Goal: Communication & Community: Answer question/provide support

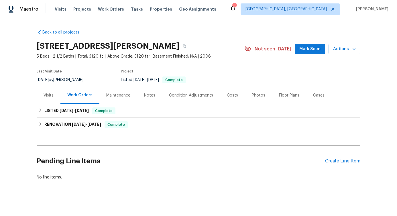
scroll to position [7, 0]
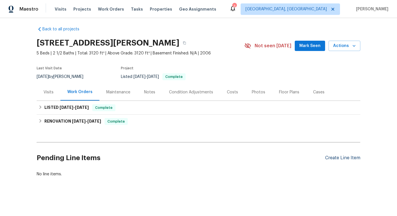
click at [327, 155] on div "Create Line Item" at bounding box center [342, 157] width 35 height 5
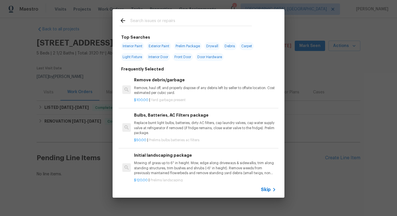
click at [160, 22] on input "text" at bounding box center [190, 21] width 121 height 9
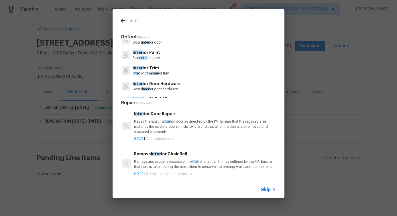
scroll to position [0, 0]
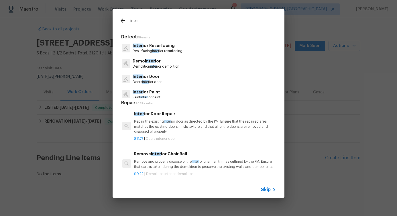
type input "inter"
click at [155, 54] on div "Inter ior Resurfacing Resurfacing inter ior resurfacing" at bounding box center [198, 47] width 158 height 15
click at [158, 56] on div "Demo Inter ior Demolition inter ior demolition" at bounding box center [198, 63] width 158 height 15
click at [158, 49] on p "Resurfacing inter ior resurfacing" at bounding box center [158, 51] width 50 height 5
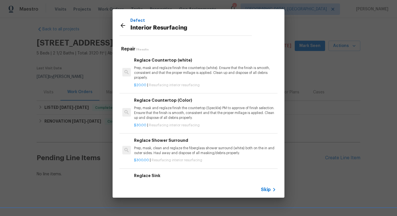
click at [160, 61] on h6 "Reglaze Countertop (white)" at bounding box center [205, 60] width 142 height 6
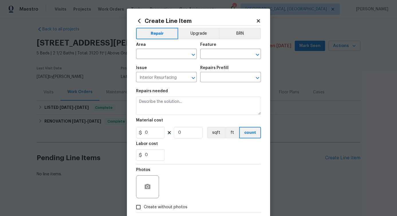
type input "Reglaze Countertop (white) $20.00"
type textarea "Prep, mask and reglaze finish the countertop (white). Ensure that the finish is…"
type input "20"
type input "1"
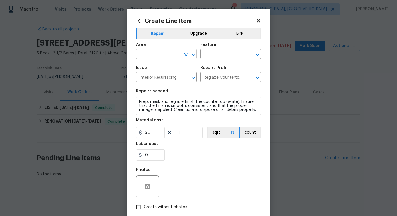
click at [148, 55] on input "text" at bounding box center [158, 54] width 45 height 9
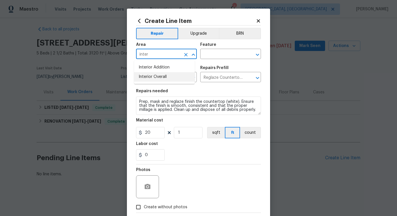
click at [158, 78] on li "Interior Overall" at bounding box center [164, 76] width 61 height 9
type input "Interior Overall"
click at [205, 56] on input "text" at bounding box center [222, 54] width 45 height 9
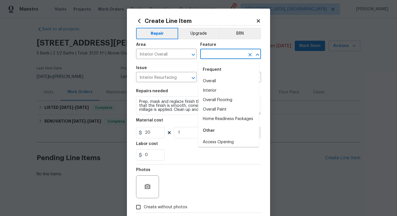
click at [206, 66] on div "Frequent" at bounding box center [228, 70] width 61 height 14
click at [212, 91] on li "Interior" at bounding box center [228, 90] width 61 height 9
type input "Interior"
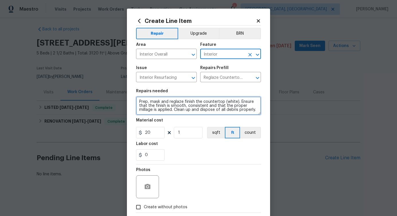
click at [171, 102] on textarea "Prep, mask and reglaze finish the countertop (white). Ensure that the finish is…" at bounding box center [198, 105] width 125 height 18
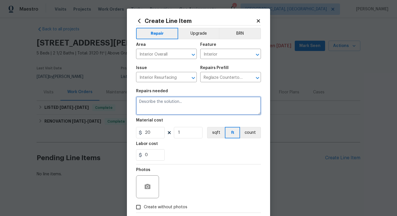
paste textarea "Please repair all identified leaks and replace the irrigation valve."
type textarea "Please repair all identified leaks and replace the irrigation valve."
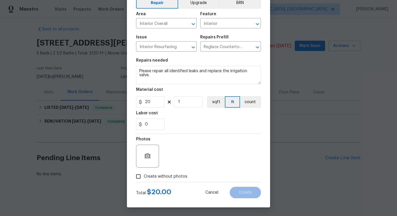
click at [233, 35] on div "Repairs Prefill" at bounding box center [230, 38] width 61 height 7
click at [150, 102] on input "20" at bounding box center [150, 101] width 29 height 11
type input "850"
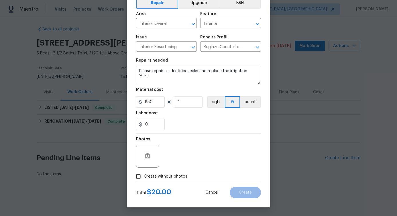
click at [187, 144] on div "Photos" at bounding box center [198, 152] width 125 height 37
click at [174, 175] on span "Create without photos" at bounding box center [166, 176] width 44 height 6
click at [144, 175] on input "Create without photos" at bounding box center [138, 176] width 11 height 11
checkbox input "true"
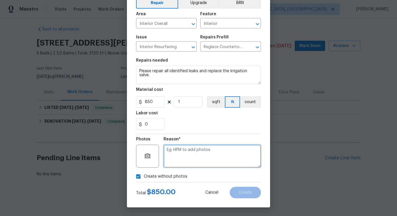
click at [191, 160] on textarea at bounding box center [211, 156] width 97 height 23
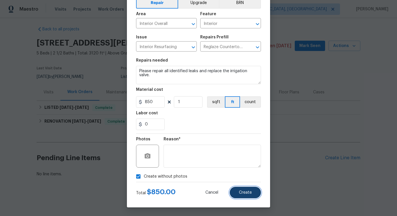
click at [244, 191] on span "Create" at bounding box center [245, 192] width 13 height 4
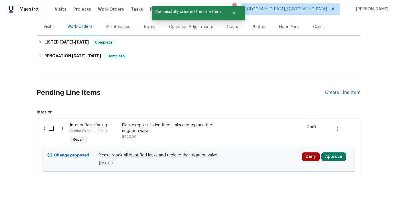
scroll to position [72, 0]
click at [45, 124] on input "checkbox" at bounding box center [53, 128] width 16 height 12
checkbox input "true"
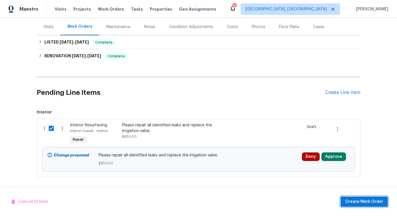
click at [363, 205] on button "Create Work Order" at bounding box center [363, 201] width 47 height 11
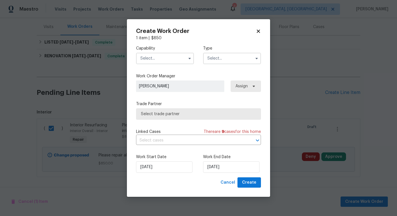
click at [175, 54] on input "text" at bounding box center [165, 58] width 58 height 11
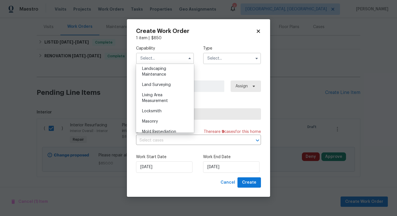
scroll to position [377, 0]
click at [171, 81] on div "Landscaping Maintenance" at bounding box center [164, 73] width 55 height 16
type input "Landscaping Maintenance"
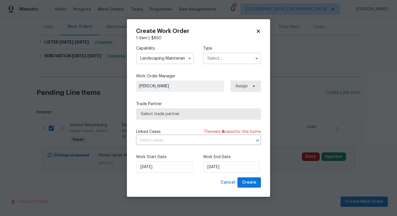
click at [212, 58] on input "text" at bounding box center [232, 58] width 58 height 11
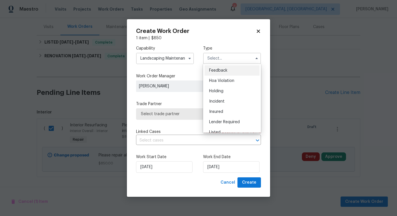
click at [215, 75] on div "Feedback" at bounding box center [231, 70] width 55 height 10
type input "Feedback"
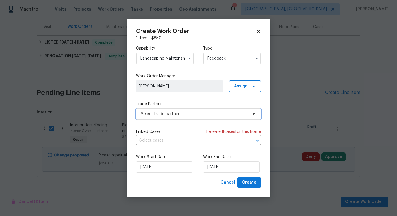
click at [184, 112] on span "Select trade partner" at bounding box center [194, 114] width 107 height 6
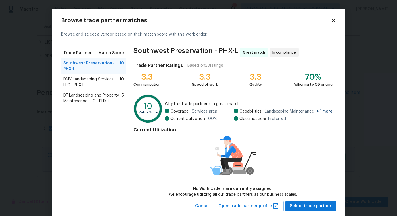
click at [94, 86] on span "DMV Landscaping Services LLC - PHX-L" at bounding box center [91, 81] width 56 height 11
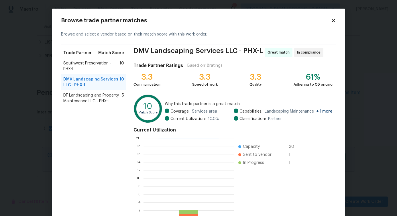
scroll to position [37, 0]
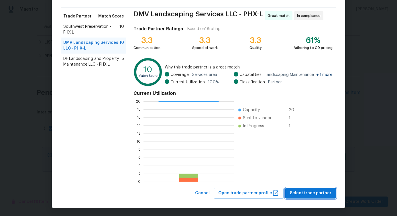
click at [301, 196] on button "Select trade partner" at bounding box center [310, 193] width 51 height 11
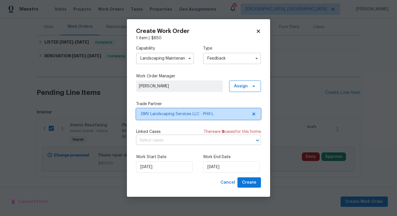
scroll to position [0, 0]
click at [208, 143] on input "text" at bounding box center [190, 140] width 109 height 9
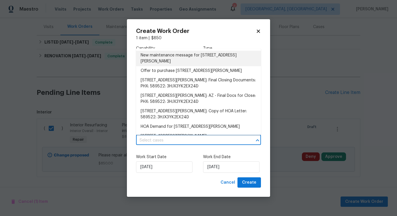
click at [198, 59] on li "New maintenance message for 5021 W St Kateri Dr , Laveen, AZ 85339" at bounding box center [198, 58] width 125 height 15
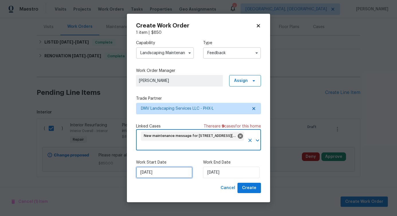
click at [159, 169] on input "8/14/2025" at bounding box center [164, 172] width 56 height 11
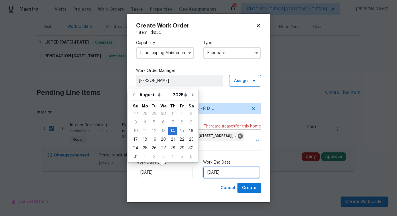
click at [230, 177] on input "8/14/2025" at bounding box center [231, 172] width 56 height 11
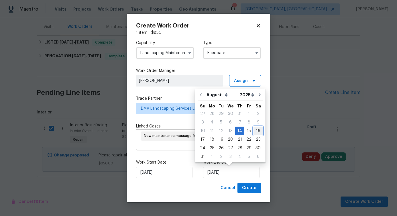
click at [253, 133] on div "16" at bounding box center [257, 131] width 9 height 8
type input "8/16/2025"
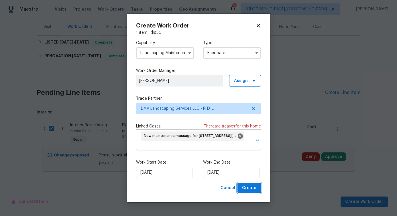
click at [254, 189] on span "Create" at bounding box center [249, 187] width 14 height 7
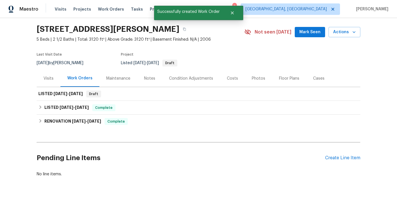
scroll to position [21, 0]
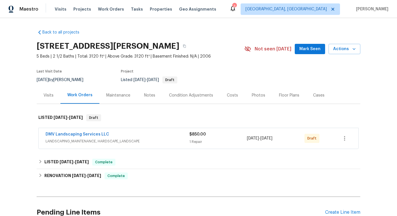
click at [84, 137] on span "DMV Landscaping Services LLC" at bounding box center [78, 134] width 64 height 6
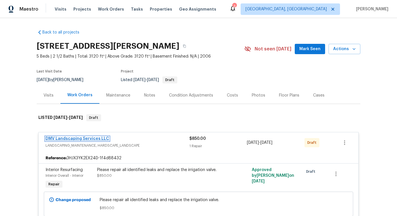
click at [81, 140] on link "DMV Landscaping Services LLC" at bounding box center [78, 139] width 64 height 4
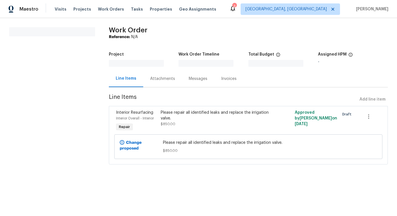
click at [81, 140] on section "All work orders" at bounding box center [52, 99] width 86 height 144
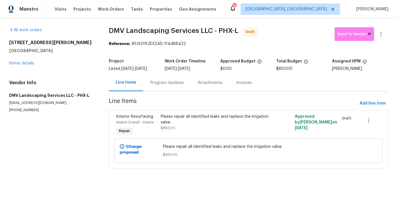
click at [155, 82] on div "Progress Updates" at bounding box center [167, 83] width 34 height 6
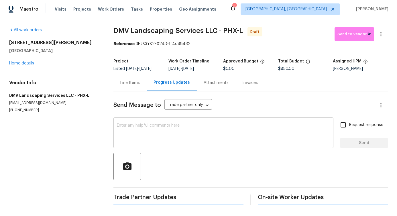
click at [153, 147] on div "x ​" at bounding box center [223, 133] width 220 height 29
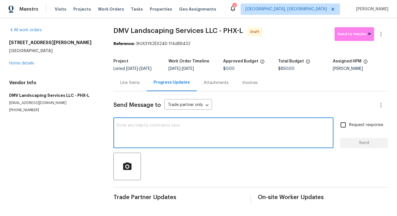
paste textarea "Hi, this is Pavithra with Opendoor. I’m confirming you received the WO for the …"
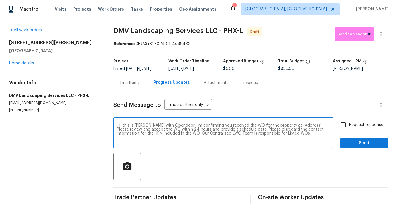
click at [291, 127] on textarea "Hi, this is Pavithra with Opendoor. I’m confirming you received the WO for the …" at bounding box center [223, 133] width 213 height 20
paste textarea "[STREET_ADDRESS][PERSON_NAME]"
type textarea "Hi, this is Pavithra with Opendoor. I’m confirming you received the WO for the …"
click at [349, 125] on span "Request response" at bounding box center [366, 125] width 34 height 6
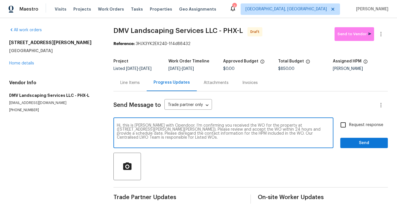
click at [347, 125] on input "Request response" at bounding box center [343, 125] width 12 height 12
checkbox input "true"
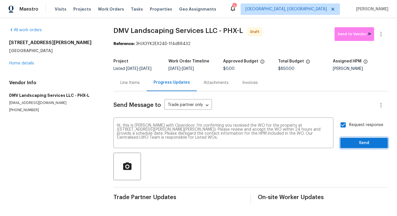
click at [353, 140] on span "Send" at bounding box center [364, 142] width 38 height 7
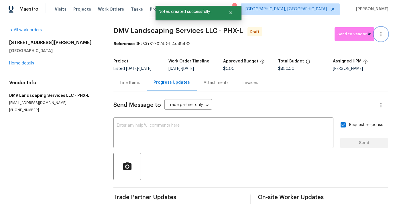
click at [378, 36] on icon "button" at bounding box center [380, 34] width 7 height 7
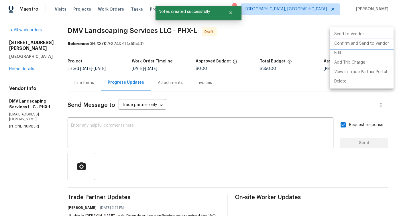
click at [358, 44] on li "Confirm and Send to Vendor" at bounding box center [361, 43] width 64 height 9
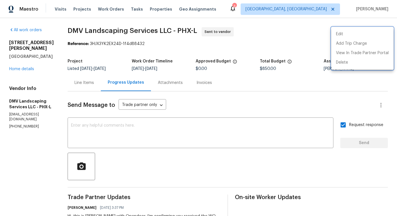
drag, startPoint x: 61, startPoint y: 27, endPoint x: 153, endPoint y: 28, distance: 92.8
click at [153, 28] on div at bounding box center [198, 108] width 397 height 216
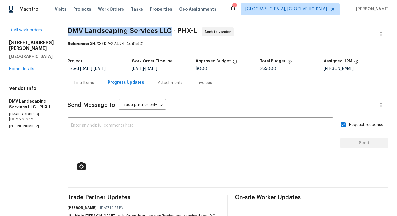
drag, startPoint x: 64, startPoint y: 29, endPoint x: 167, endPoint y: 31, distance: 103.1
click at [167, 31] on span "DMV Landscaping Services LLC - PHX-L" at bounding box center [132, 30] width 129 height 7
copy span "DMV Landscaping Services LLC"
click at [28, 70] on link "Home details" at bounding box center [21, 69] width 25 height 4
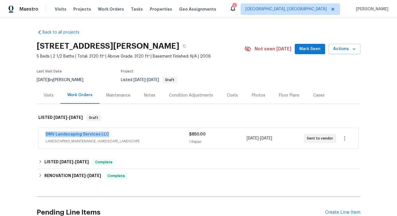
drag, startPoint x: 40, startPoint y: 135, endPoint x: 142, endPoint y: 137, distance: 102.2
click at [142, 137] on div "DMV Landscaping Services LLC LANDSCAPING_MAINTENANCE, HARDSCAPE_LANDSCAPE $850.…" at bounding box center [198, 138] width 319 height 21
copy link "DMV Landscaping Services LLC"
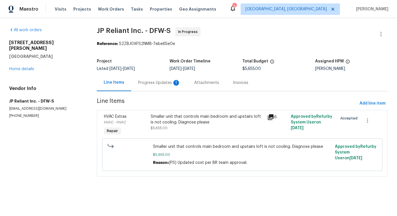
click at [155, 85] on div "Progress Updates 1" at bounding box center [159, 83] width 42 height 6
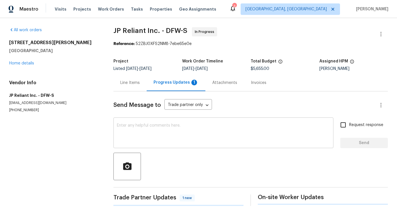
click at [164, 132] on textarea at bounding box center [223, 133] width 213 height 20
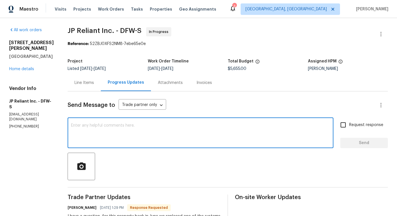
scroll to position [72, 0]
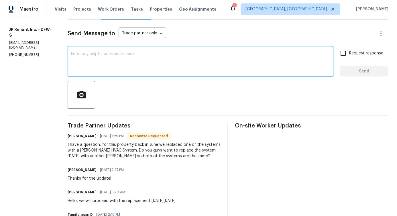
click at [146, 51] on div "x ​" at bounding box center [201, 61] width 266 height 29
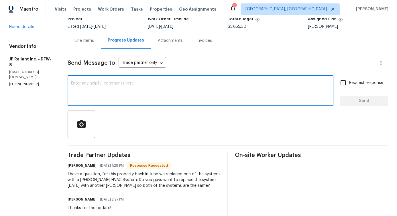
scroll to position [0, 0]
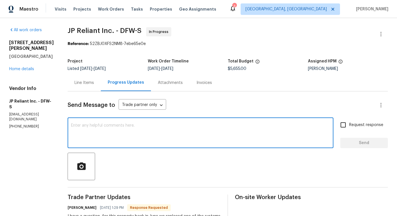
click at [122, 130] on textarea at bounding box center [200, 133] width 259 height 20
type textarea "We will review this and get back to you!"
click at [347, 144] on span "Send" at bounding box center [364, 142] width 38 height 7
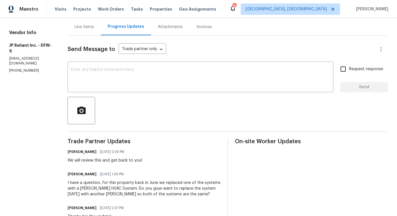
scroll to position [53, 0]
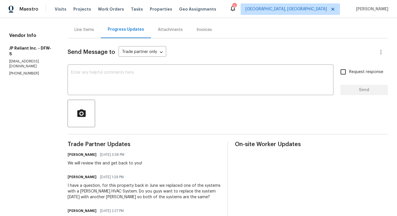
click at [84, 181] on div "Vannya Esquivel 08/14/2025 1:29 PM I have a question, for this property back in…" at bounding box center [144, 186] width 153 height 27
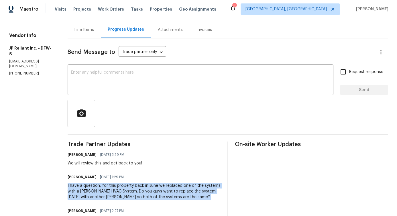
copy div "I have a question, for this property back in June we replaced one of the system…"
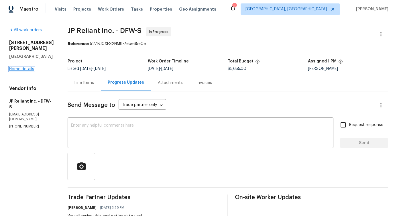
click at [25, 67] on link "Home details" at bounding box center [21, 69] width 25 height 4
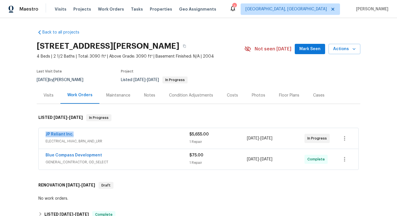
drag, startPoint x: 40, startPoint y: 134, endPoint x: 117, endPoint y: 133, distance: 76.4
click at [117, 133] on div "JP Reliant Inc. ELECTRICAL, HVAC, BRN_AND_LRR $5,655.00 1 Repair 7/28/2025 - 7/…" at bounding box center [198, 138] width 319 height 21
copy link "JP Reliant Inc."
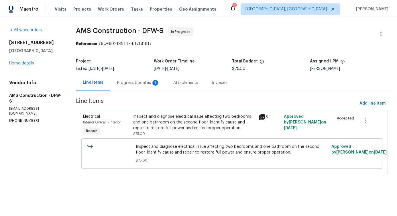
click at [148, 84] on div "Progress Updates 1" at bounding box center [138, 83] width 42 height 6
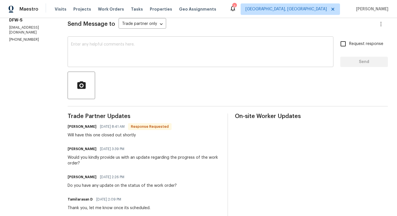
scroll to position [82, 0]
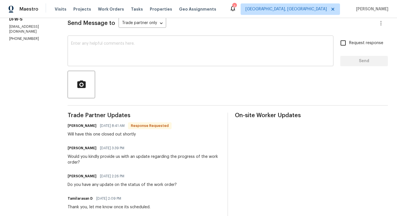
click at [133, 47] on textarea at bounding box center [200, 52] width 259 height 20
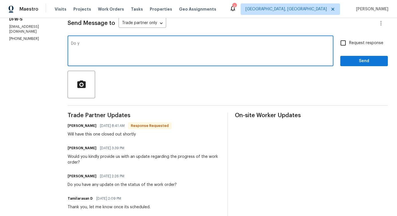
scroll to position [0, 0]
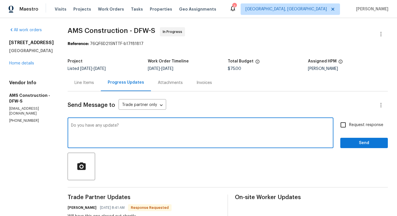
type textarea "Do you have any update?"
click at [360, 126] on span "Request response" at bounding box center [366, 125] width 34 height 6
click at [349, 126] on input "Request response" at bounding box center [343, 125] width 12 height 12
checkbox input "true"
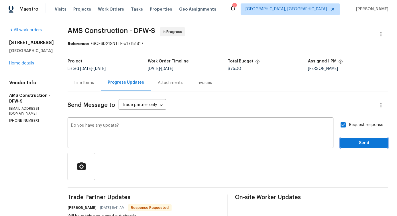
click at [357, 145] on span "Send" at bounding box center [364, 142] width 38 height 7
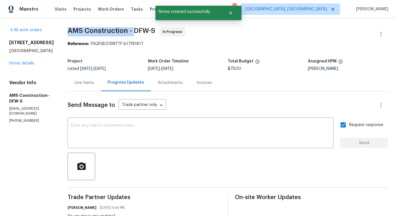
drag, startPoint x: 62, startPoint y: 29, endPoint x: 130, endPoint y: 29, distance: 67.6
click at [130, 29] on div "All work orders 111 Sweet Gum St Red Oak, TX 75154 Home details Vendor Info AMS…" at bounding box center [198, 208] width 397 height 380
copy span "AMS Construction -"
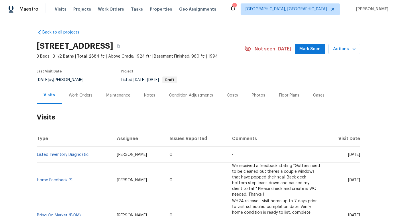
click at [89, 101] on div "Work Orders" at bounding box center [80, 95] width 37 height 17
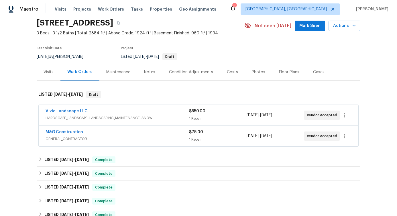
scroll to position [35, 0]
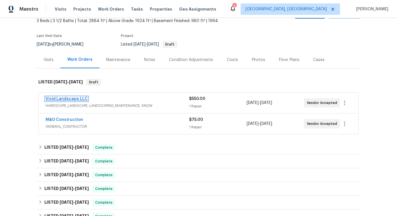
click at [65, 100] on link "Vivid Landscape LLC" at bounding box center [67, 99] width 42 height 4
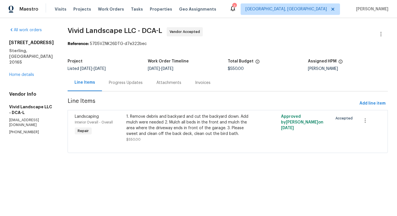
click at [143, 85] on div "Progress Updates" at bounding box center [126, 83] width 34 height 6
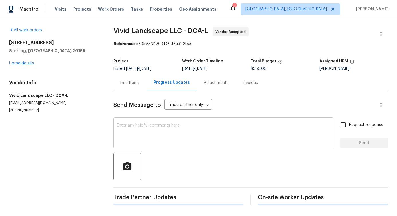
click at [145, 139] on textarea at bounding box center [223, 133] width 213 height 20
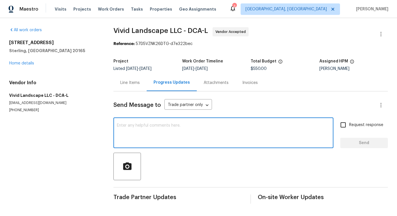
scroll to position [1, 0]
click at [31, 61] on link "Home details" at bounding box center [21, 63] width 25 height 4
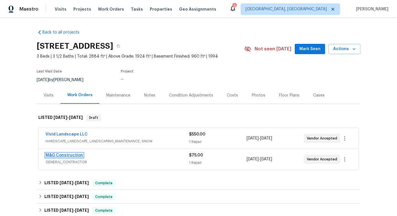
click at [54, 156] on link "M&G Construction" at bounding box center [64, 155] width 37 height 4
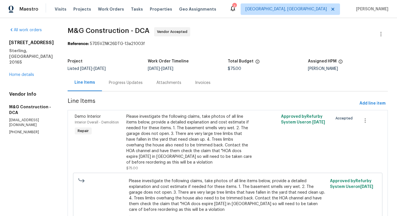
click at [133, 83] on div "Progress Updates" at bounding box center [126, 83] width 34 height 6
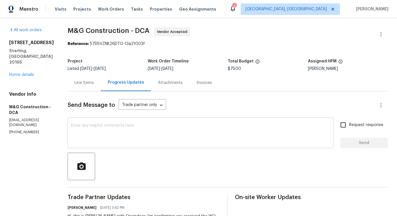
click at [142, 131] on textarea at bounding box center [200, 133] width 259 height 20
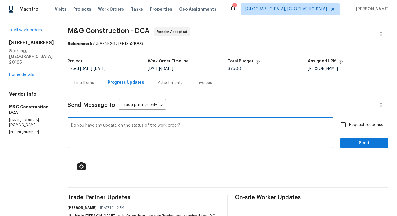
type textarea "Do you have any update on the status of the work order?"
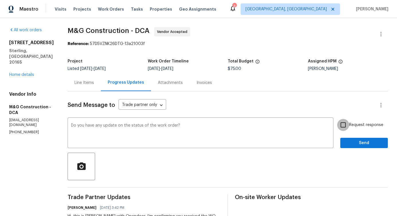
click at [341, 125] on input "Request response" at bounding box center [343, 125] width 12 height 12
checkbox input "true"
click at [348, 139] on button "Send" at bounding box center [364, 143] width 48 height 11
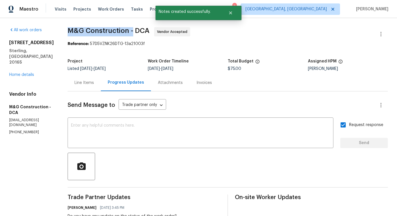
drag, startPoint x: 68, startPoint y: 29, endPoint x: 133, endPoint y: 30, distance: 65.0
click at [133, 30] on span "M&G Construction - DCA" at bounding box center [109, 30] width 82 height 7
copy span "M&G Construction -"
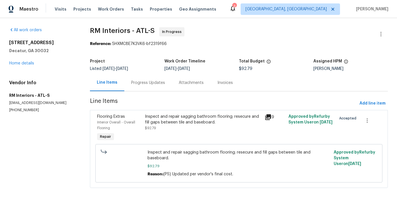
click at [141, 84] on div "Progress Updates" at bounding box center [148, 83] width 34 height 6
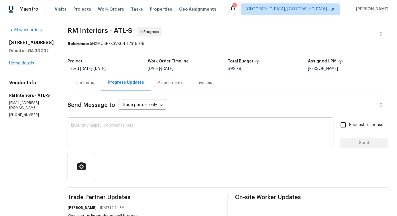
click at [147, 129] on textarea at bounding box center [200, 133] width 259 height 20
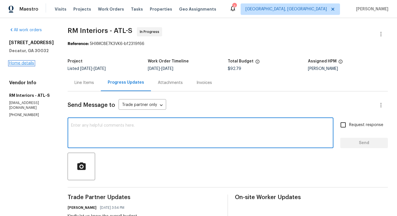
click at [30, 65] on link "Home details" at bounding box center [21, 63] width 25 height 4
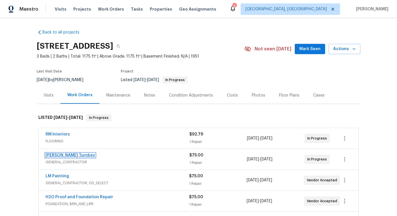
click at [56, 156] on link "Davis Turnkey" at bounding box center [71, 155] width 50 height 4
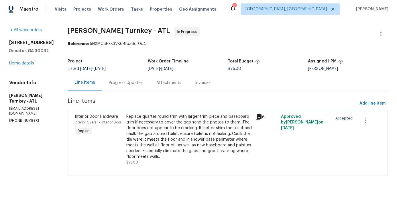
click at [118, 87] on div "Progress Updates" at bounding box center [126, 82] width 48 height 17
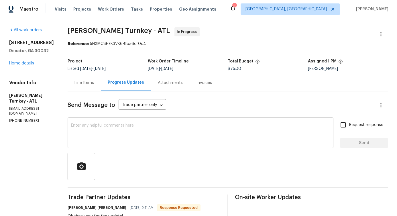
click at [131, 126] on textarea at bounding box center [200, 133] width 259 height 20
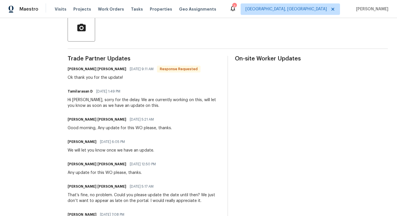
scroll to position [139, 0]
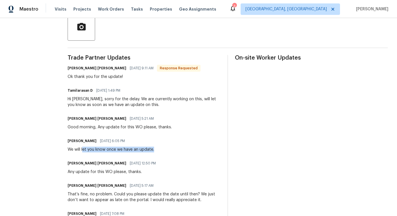
drag, startPoint x: 76, startPoint y: 147, endPoint x: 153, endPoint y: 147, distance: 77.9
click at [153, 147] on div "Pavithra Sekar 08/08/2025 6:05 PM We will let you know once we have an update." at bounding box center [144, 144] width 153 height 15
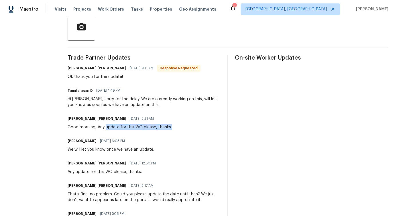
drag, startPoint x: 99, startPoint y: 128, endPoint x: 172, endPoint y: 128, distance: 73.0
click at [172, 128] on div "Juan David Aguilar 08/11/2025 5:21 AM Good morning, Any update for this WO plea…" at bounding box center [144, 121] width 153 height 15
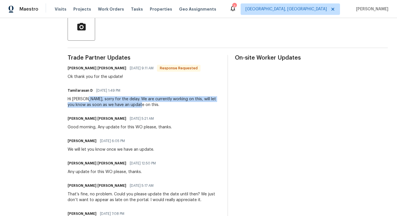
drag, startPoint x: 78, startPoint y: 101, endPoint x: 125, endPoint y: 102, distance: 46.7
click at [125, 102] on div "Hi Juan, sorry for the delay. We are currently working on this, will let you kn…" at bounding box center [144, 101] width 153 height 11
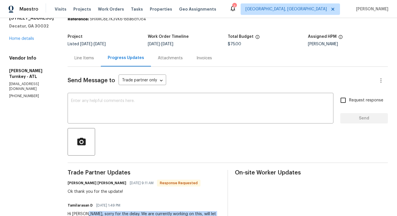
scroll to position [0, 0]
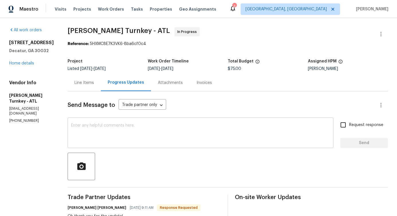
click at [94, 125] on textarea at bounding box center [200, 133] width 259 height 20
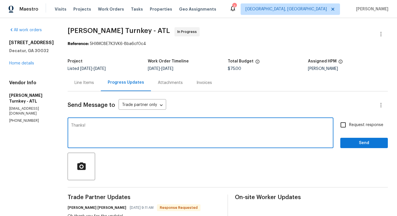
type textarea "Thanks!"
click at [347, 143] on span "Send" at bounding box center [364, 142] width 38 height 7
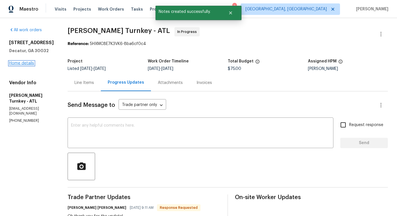
click at [28, 62] on link "Home details" at bounding box center [21, 63] width 25 height 4
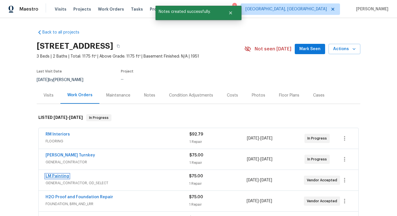
click at [55, 176] on link "LM Painting" at bounding box center [57, 176] width 23 height 4
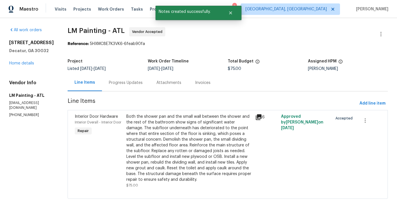
click at [134, 87] on div "Progress Updates" at bounding box center [126, 82] width 48 height 17
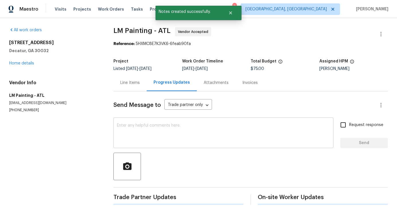
click at [145, 128] on textarea at bounding box center [223, 133] width 213 height 20
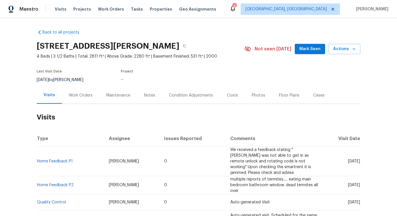
click at [72, 101] on div "Work Orders" at bounding box center [80, 95] width 37 height 17
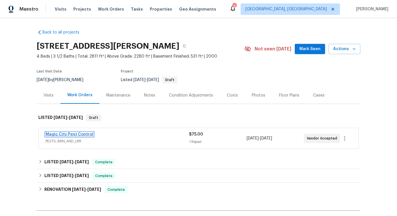
click at [65, 136] on link "Magic City Pest Control" at bounding box center [70, 134] width 48 height 4
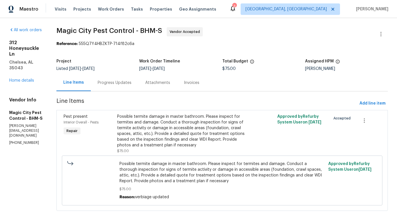
click at [138, 88] on div "Progress Updates" at bounding box center [115, 82] width 48 height 17
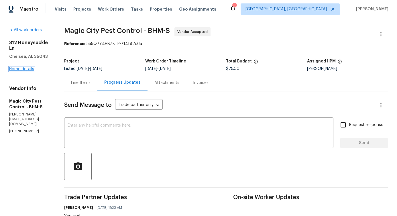
click at [22, 67] on link "Home details" at bounding box center [21, 69] width 25 height 4
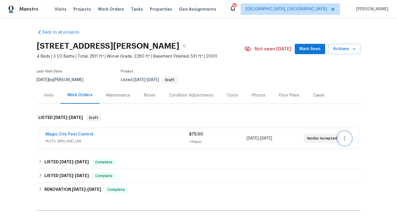
click at [343, 142] on button "button" at bounding box center [344, 138] width 14 height 14
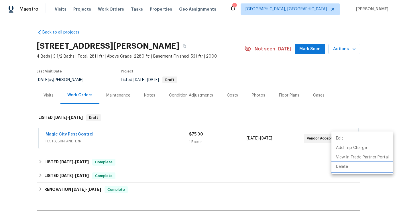
click at [340, 168] on li "Delete" at bounding box center [362, 166] width 62 height 9
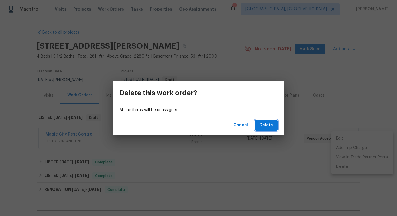
click at [267, 121] on button "Delete" at bounding box center [266, 125] width 23 height 11
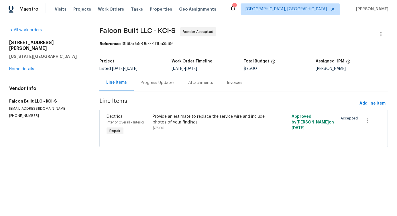
click at [152, 82] on div "Progress Updates" at bounding box center [158, 83] width 34 height 6
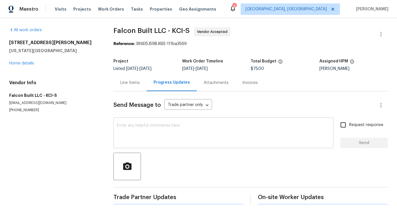
click at [150, 133] on textarea at bounding box center [223, 133] width 213 height 20
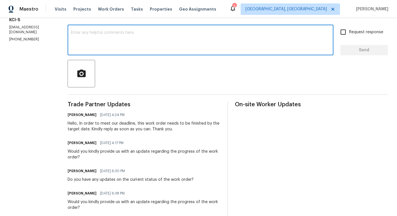
scroll to position [98, 0]
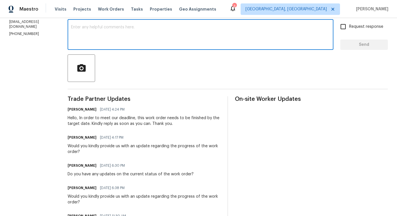
click at [131, 149] on div "Would you kindly provide us with an update regarding the progress of the work o…" at bounding box center [144, 148] width 153 height 11
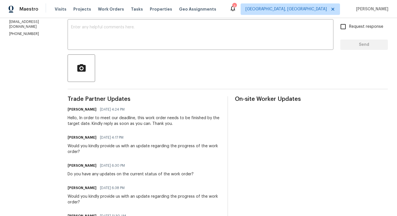
click at [131, 149] on div "Would you kindly provide us with an update regarding the progress of the work o…" at bounding box center [144, 148] width 153 height 11
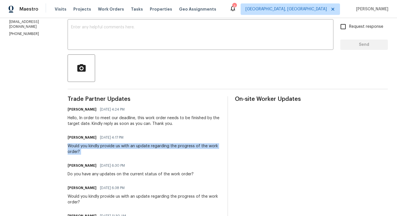
copy div "Would you kindly provide us with an update regarding the progress of the work o…"
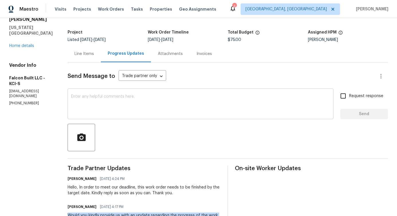
scroll to position [12, 0]
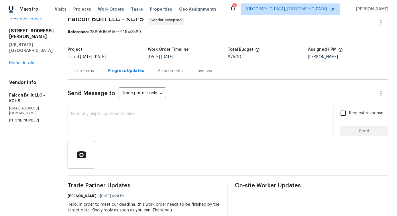
click at [156, 120] on textarea at bounding box center [200, 122] width 259 height 20
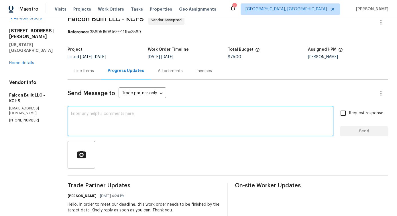
paste textarea "Would you kindly provide us with an update regarding the progress of the work o…"
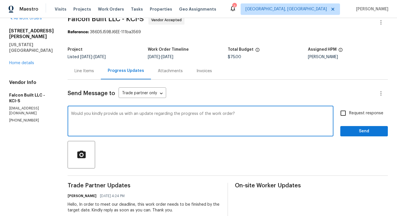
type textarea "Would you kindly provide us with an update regarding the progress of the work o…"
click at [349, 111] on span "Request response" at bounding box center [366, 113] width 34 height 6
click at [348, 111] on input "Request response" at bounding box center [343, 113] width 12 height 12
checkbox input "true"
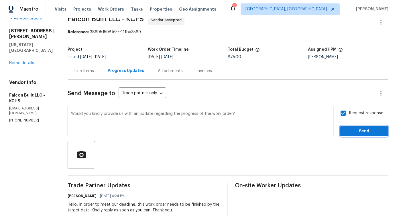
click at [345, 131] on span "Send" at bounding box center [364, 131] width 38 height 7
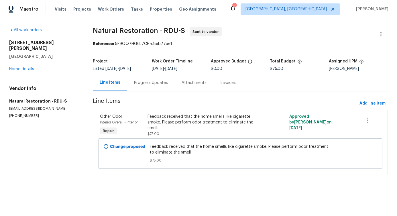
click at [152, 87] on div "Progress Updates" at bounding box center [151, 82] width 48 height 17
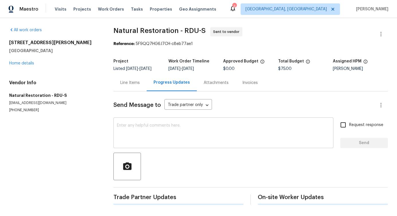
click at [156, 127] on textarea at bounding box center [223, 133] width 213 height 20
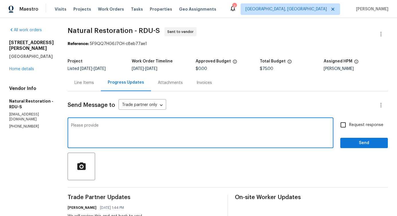
paste textarea "more detailed explanation of the problem and cost estimate breakdown for gas tr…"
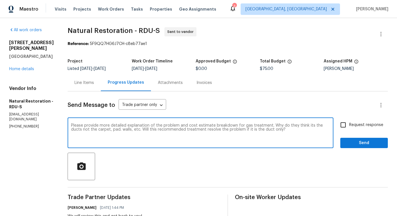
click at [287, 126] on textarea "Please provide more detailed explanation of the problem and cost estimate break…" at bounding box center [200, 133] width 259 height 20
type textarea "Please provide more detailed explanation of the problem and cost estimate break…"
click at [350, 126] on span "Request response" at bounding box center [366, 125] width 34 height 6
click at [349, 126] on input "Request response" at bounding box center [343, 125] width 12 height 12
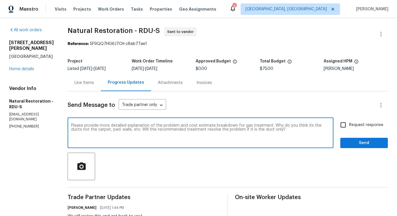
checkbox input "true"
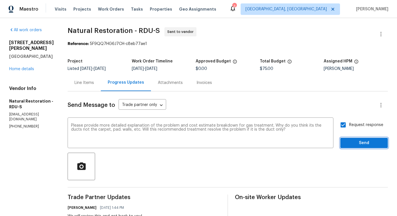
click at [352, 147] on button "Send" at bounding box center [364, 143] width 48 height 11
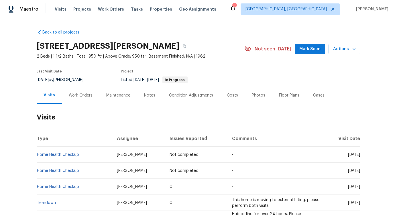
click at [84, 99] on div "Work Orders" at bounding box center [80, 95] width 37 height 17
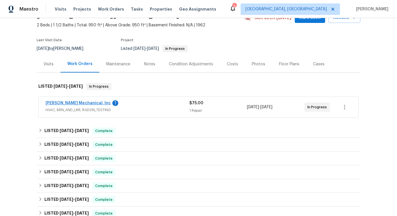
scroll to position [32, 0]
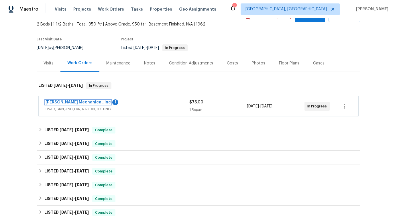
click at [82, 102] on link "[PERSON_NAME] Mechanical, Inc" at bounding box center [78, 102] width 65 height 4
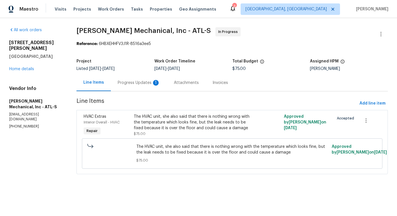
click at [130, 86] on div "Progress Updates 1" at bounding box center [139, 82] width 56 height 17
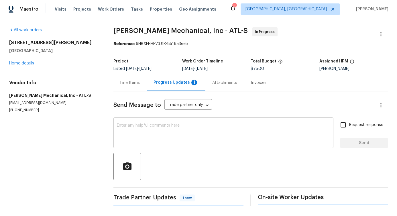
click at [139, 131] on textarea at bounding box center [223, 133] width 213 height 20
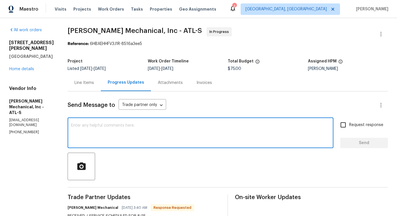
click at [137, 124] on textarea at bounding box center [200, 133] width 259 height 20
type textarea "Thanks for the update!"
click at [345, 145] on span "Send" at bounding box center [364, 142] width 38 height 7
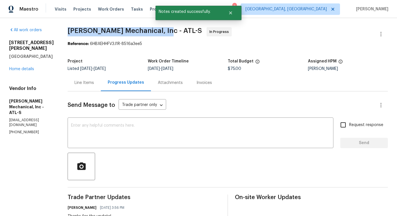
drag, startPoint x: 77, startPoint y: 29, endPoint x: 168, endPoint y: 28, distance: 90.7
click at [168, 28] on div "All work orders 2232 Dunseath Ave NW Apt 202 Atlanta, GA 30318 Home details Ven…" at bounding box center [198, 171] width 397 height 307
copy span "JH Martin Mechanical, Inc -"
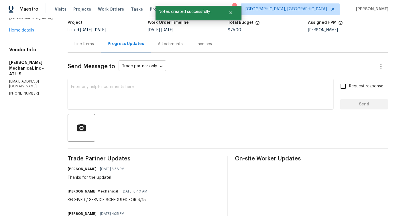
scroll to position [52, 0]
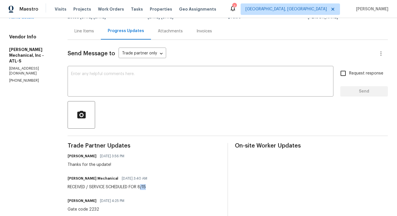
drag, startPoint x: 152, startPoint y: 188, endPoint x: 161, endPoint y: 188, distance: 8.9
click at [161, 188] on div "JH Martin Mechanical 08/14/2025 3:40 AM RECEIVED / SERVICE SCHEDULED FOR 8/15" at bounding box center [144, 181] width 153 height 15
drag, startPoint x: 151, startPoint y: 187, endPoint x: 165, endPoint y: 187, distance: 14.3
click at [165, 187] on div "JH Martin Mechanical 08/14/2025 3:40 AM RECEIVED / SERVICE SCHEDULED FOR 8/15" at bounding box center [144, 181] width 153 height 15
copy div "8/15"
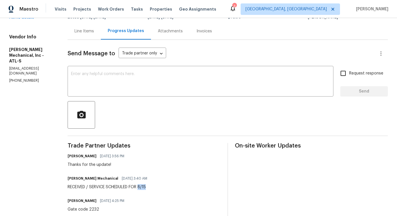
click at [151, 185] on div "RECEIVED / SERVICE SCHEDULED FOR 8/15" at bounding box center [109, 187] width 83 height 6
drag, startPoint x: 151, startPoint y: 185, endPoint x: 168, endPoint y: 185, distance: 16.3
click at [168, 185] on div "JH Martin Mechanical 08/14/2025 3:40 AM RECEIVED / SERVICE SCHEDULED FOR 8/15" at bounding box center [144, 181] width 153 height 15
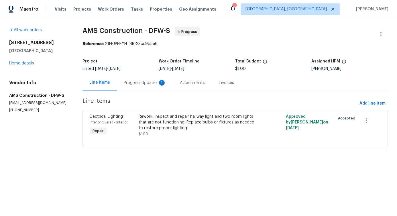
click at [136, 87] on div "Progress Updates 1" at bounding box center [145, 82] width 56 height 17
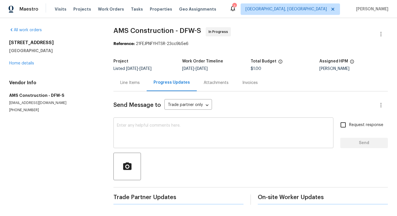
click at [148, 132] on textarea at bounding box center [223, 133] width 213 height 20
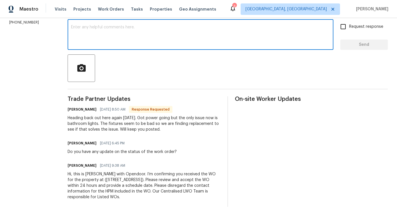
scroll to position [28, 0]
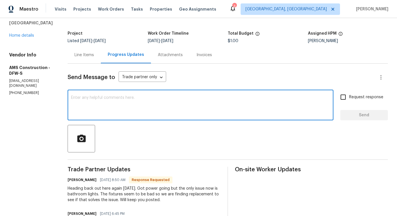
click at [194, 120] on div "Send Message to Trade partner only Trade partner only ​ x ​ Request response Se…" at bounding box center [228, 171] width 320 height 214
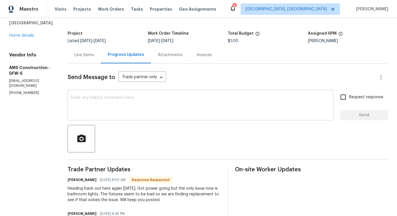
click at [215, 102] on textarea at bounding box center [200, 106] width 259 height 20
paste textarea "Would you kindly provide us with an update regarding the progress of the work o…"
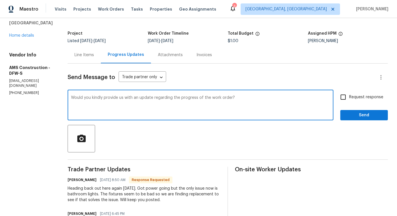
type textarea "Would you kindly provide us with an update regarding the progress of the work o…"
click at [332, 97] on div "Would you kindly provide us with an update regarding the progress of the work o…" at bounding box center [228, 105] width 320 height 29
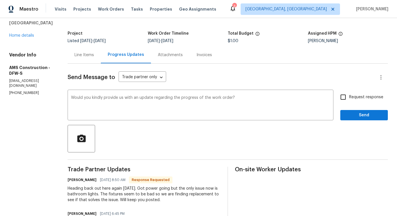
click at [338, 98] on input "Request response" at bounding box center [343, 97] width 12 height 12
checkbox input "true"
click at [348, 114] on span "Send" at bounding box center [364, 115] width 38 height 7
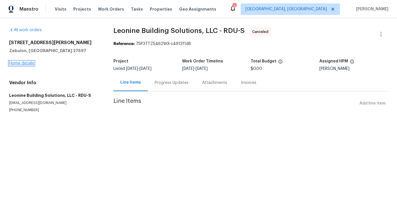
click at [29, 62] on link "Home details" at bounding box center [21, 63] width 25 height 4
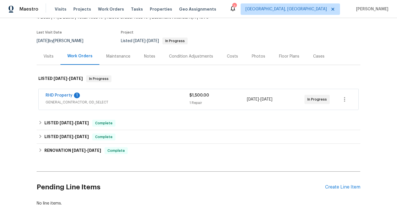
scroll to position [44, 0]
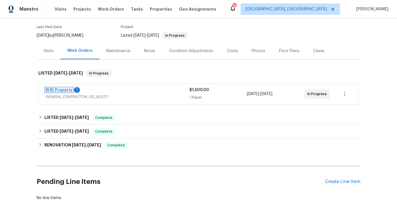
click at [56, 90] on link "RHD Property" at bounding box center [59, 90] width 27 height 4
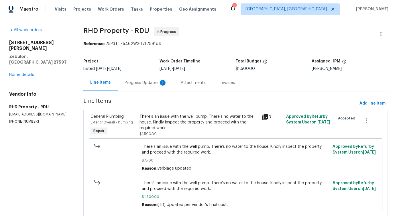
click at [145, 82] on div "Progress Updates 1" at bounding box center [146, 83] width 42 height 6
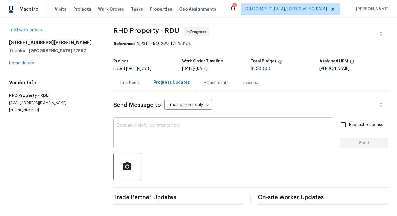
click at [148, 145] on div "x ​" at bounding box center [223, 133] width 220 height 29
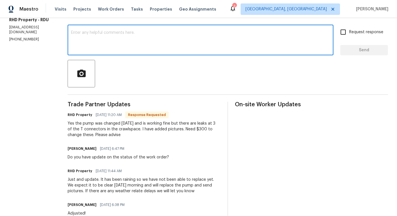
scroll to position [9, 0]
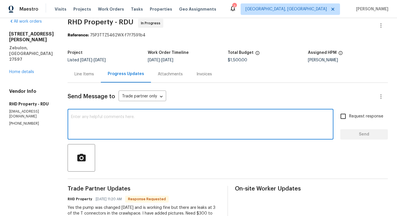
click at [90, 73] on div "Line Items" at bounding box center [83, 74] width 19 height 6
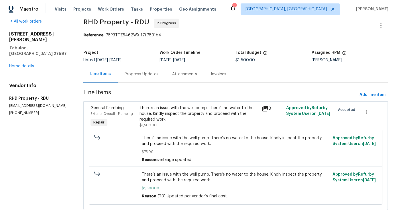
scroll to position [23, 0]
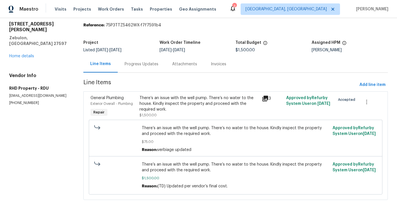
click at [134, 63] on div "Progress Updates" at bounding box center [142, 64] width 48 height 17
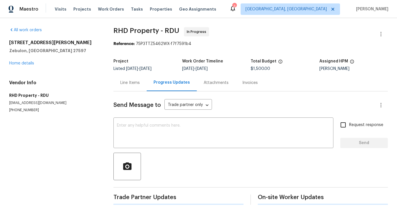
click at [142, 123] on textarea at bounding box center [223, 133] width 213 height 20
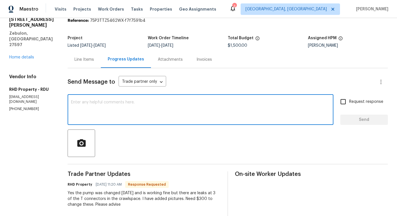
click at [145, 109] on textarea at bounding box center [200, 110] width 259 height 20
type textarea "Could you please let us know the total amount?"
click at [126, 102] on textarea "Could you please let us know the total amount?" at bounding box center [200, 110] width 259 height 20
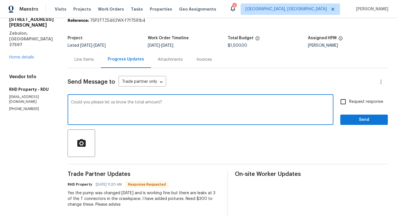
click at [126, 102] on textarea "Could you please let us know the total amount?" at bounding box center [200, 110] width 259 height 20
paste textarea "Could you please provide the total amount?"
type textarea "Could you please provide the total amount?"
click at [349, 103] on span "Request response" at bounding box center [366, 102] width 34 height 6
click at [348, 103] on input "Request response" at bounding box center [343, 102] width 12 height 12
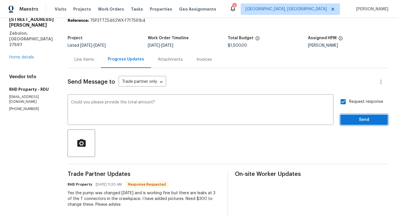
click at [353, 117] on span "Send" at bounding box center [364, 119] width 38 height 7
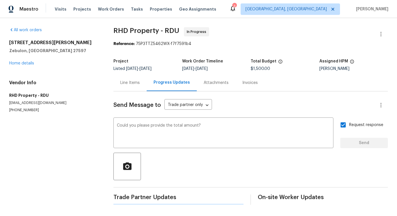
click at [353, 119] on label "Request response" at bounding box center [360, 125] width 46 height 12
click at [349, 119] on input "Request response" at bounding box center [343, 125] width 12 height 12
checkbox input "false"
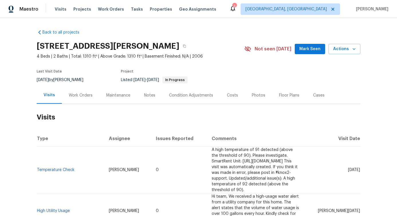
click at [78, 91] on div "Work Orders" at bounding box center [80, 95] width 37 height 17
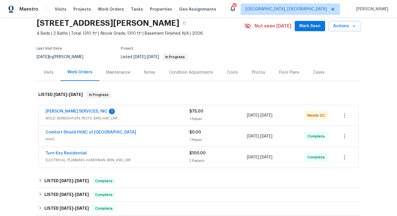
scroll to position [26, 0]
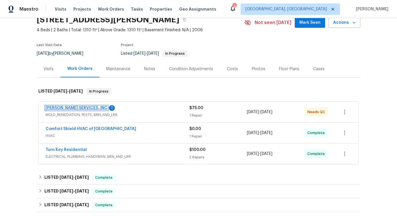
click at [57, 108] on link "[PERSON_NAME] SERVICES, INC" at bounding box center [77, 108] width 62 height 4
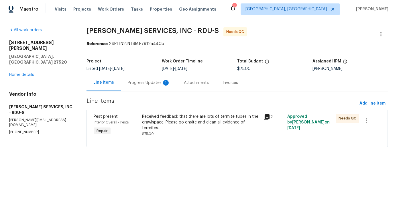
click at [148, 88] on div "Progress Updates 1" at bounding box center [149, 82] width 56 height 17
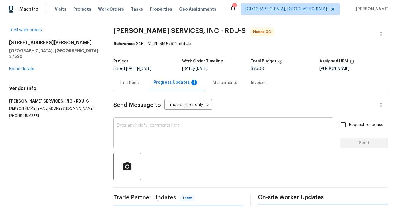
click at [156, 139] on textarea at bounding box center [223, 133] width 213 height 20
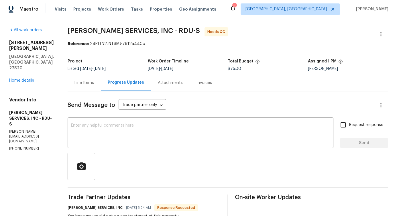
click at [94, 80] on div "Line Items" at bounding box center [83, 83] width 19 height 6
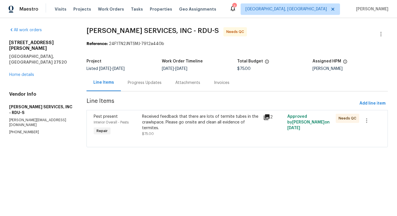
click at [195, 120] on div "Received feedback that there are lots of termite tubes in the crawlspace. Pleas…" at bounding box center [200, 122] width 117 height 17
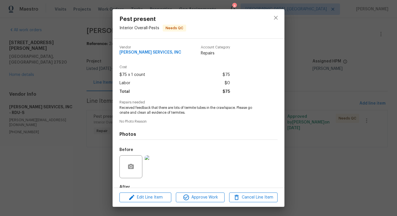
scroll to position [33, 0]
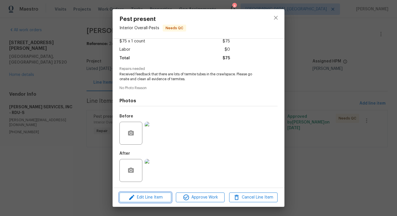
click at [148, 195] on span "Edit Line Item" at bounding box center [145, 197] width 48 height 7
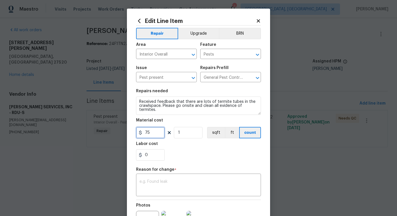
click at [149, 135] on input "75" at bounding box center [150, 132] width 29 height 11
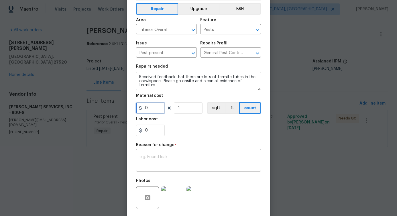
type input "0"
click at [160, 167] on div "x ​" at bounding box center [198, 160] width 125 height 21
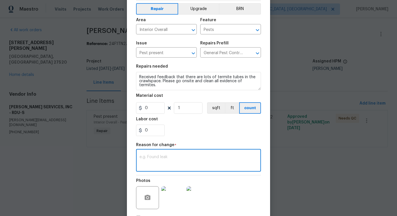
click at [165, 164] on textarea at bounding box center [198, 161] width 118 height 12
paste textarea "(PS) Updated per vendor's final cost."
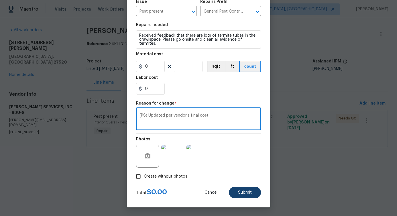
type textarea "(PS) Updated per vendor's final cost."
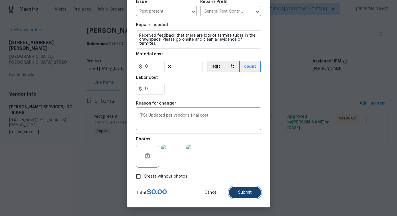
click at [246, 191] on span "Submit" at bounding box center [245, 192] width 14 height 4
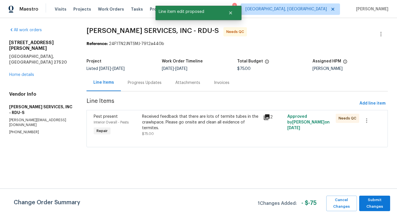
scroll to position [0, 0]
click at [372, 205] on span "Submit Changes" at bounding box center [374, 203] width 25 height 13
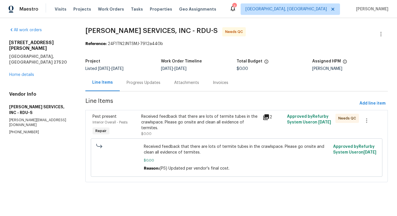
click at [185, 130] on div "Received feedback that there are lots of termite tubes in the crawlspace. Pleas…" at bounding box center [200, 122] width 118 height 17
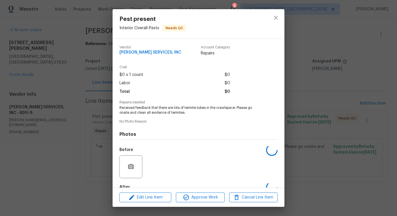
scroll to position [33, 0]
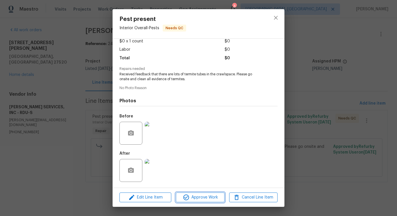
click at [206, 198] on span "Approve Work" at bounding box center [199, 197] width 45 height 7
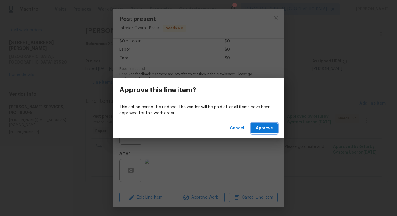
click at [262, 128] on span "Approve" at bounding box center [264, 128] width 17 height 7
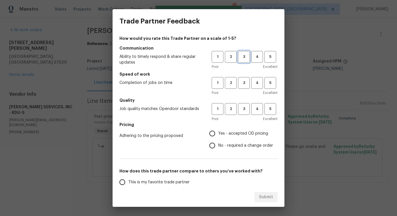
click at [238, 62] on button "3" at bounding box center [244, 57] width 12 height 12
click at [239, 80] on span "3" at bounding box center [243, 83] width 11 height 7
click at [239, 106] on span "3" at bounding box center [243, 109] width 11 height 7
click at [224, 145] on span "No - required a change order" at bounding box center [245, 146] width 55 height 6
click at [218, 145] on input "No - required a change order" at bounding box center [212, 145] width 12 height 12
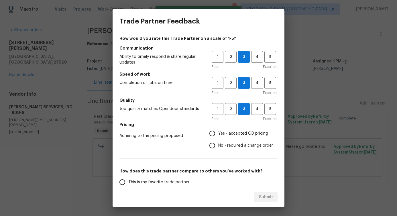
radio input "true"
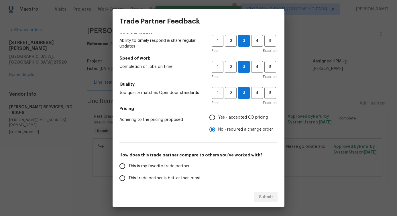
scroll to position [25, 0]
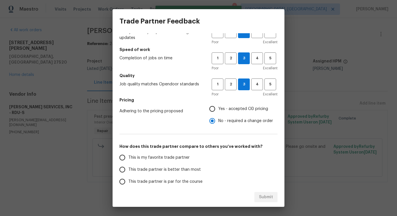
click at [223, 108] on span "Yes - accepted OD pricing" at bounding box center [243, 109] width 50 height 6
click at [218, 108] on input "Yes - accepted OD pricing" at bounding box center [212, 109] width 12 height 12
radio input "true"
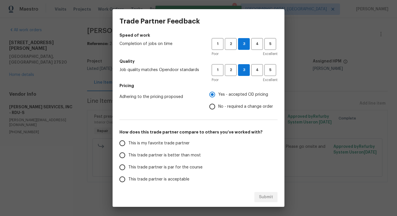
scroll to position [48, 0]
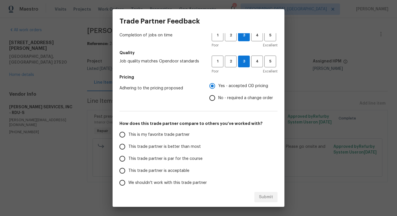
click at [169, 149] on span "This trade partner is better than most" at bounding box center [164, 147] width 72 height 6
click at [128, 149] on input "This trade partner is better than most" at bounding box center [122, 147] width 12 height 12
click at [262, 199] on span "Submit" at bounding box center [266, 197] width 14 height 7
radio input "true"
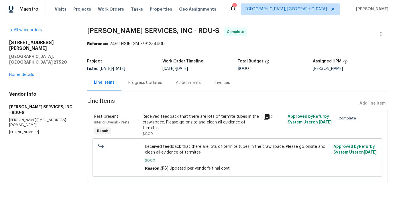
click at [147, 82] on div "Progress Updates" at bounding box center [145, 83] width 34 height 6
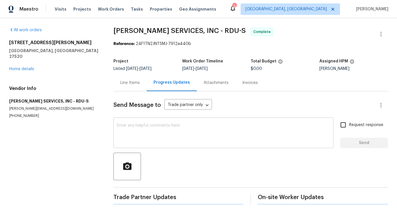
click at [150, 130] on textarea at bounding box center [223, 133] width 213 height 20
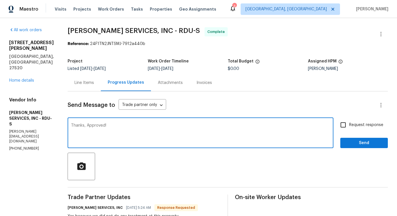
type textarea "Thanks, Approved!"
click at [362, 141] on span "Send" at bounding box center [364, 142] width 38 height 7
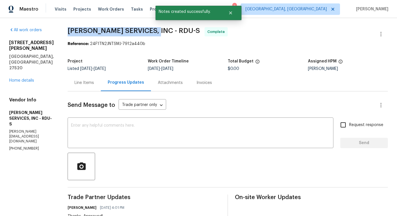
drag, startPoint x: 76, startPoint y: 29, endPoint x: 164, endPoint y: 29, distance: 87.9
click at [164, 29] on span "CANADY'S SERVICES, INC - RDU-S" at bounding box center [134, 30] width 132 height 7
copy span "CANADY'S SERVICES, INC -"
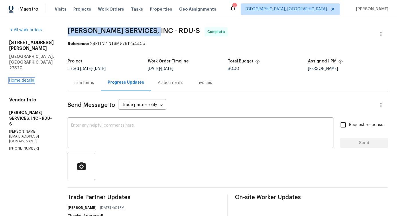
click at [20, 78] on link "Home details" at bounding box center [21, 80] width 25 height 4
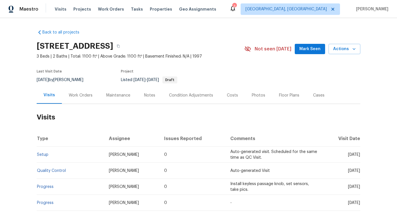
click at [80, 91] on div "Work Orders" at bounding box center [80, 95] width 37 height 17
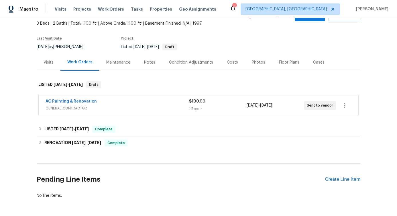
scroll to position [37, 0]
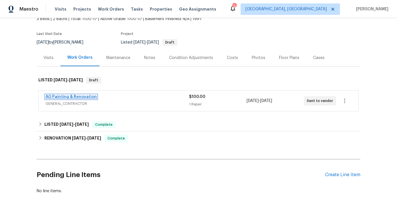
click at [65, 95] on link "AG Painting & Renovation" at bounding box center [71, 97] width 51 height 4
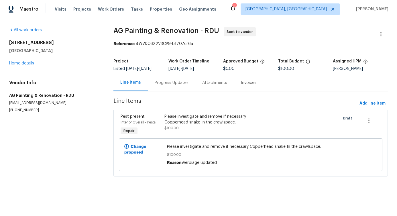
click at [157, 87] on div "Progress Updates" at bounding box center [172, 82] width 48 height 17
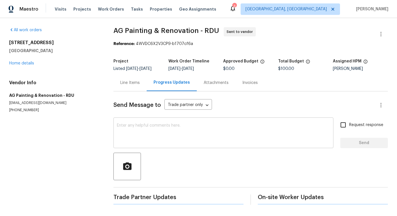
click at [172, 134] on textarea at bounding box center [223, 133] width 213 height 20
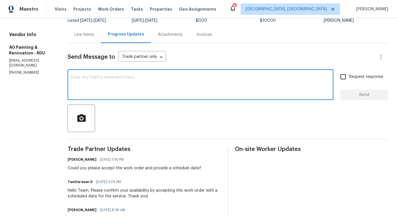
scroll to position [58, 0]
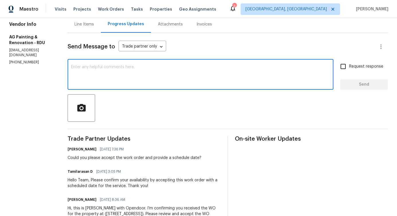
click at [124, 157] on div "Could you please accept the work order and provide a schedule date?" at bounding box center [135, 158] width 134 height 6
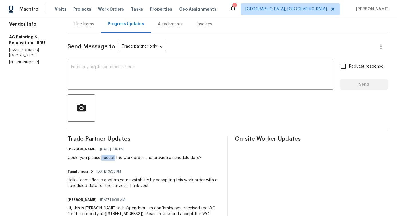
click at [124, 157] on div "Could you please accept the work order and provide a schedule date?" at bounding box center [135, 158] width 134 height 6
copy div "Could you please accept the work order and provide a schedule date?"
click at [153, 85] on textarea at bounding box center [200, 75] width 259 height 20
paste textarea "Could you please accept the work order and provide a schedule date?"
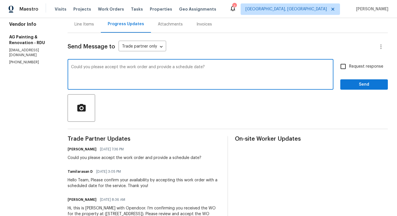
type textarea "Could you please accept the work order and provide a schedule date?"
click at [340, 68] on input "Request response" at bounding box center [343, 66] width 12 height 12
checkbox input "true"
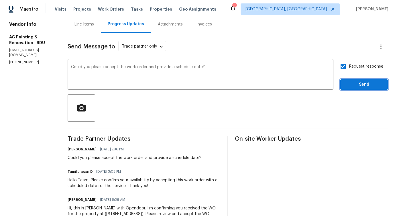
click at [346, 81] on span "Send" at bounding box center [364, 84] width 38 height 7
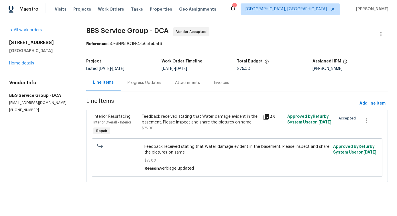
click at [145, 84] on div "Progress Updates" at bounding box center [144, 83] width 34 height 6
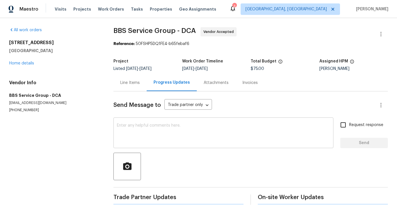
click at [143, 135] on textarea at bounding box center [223, 133] width 213 height 20
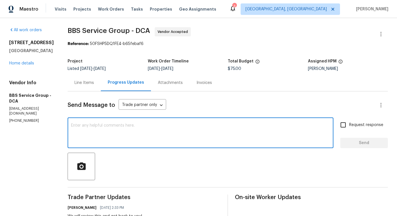
paste textarea "if this include mold removal treatment, Clorox, stain kilz, etc., before repain…"
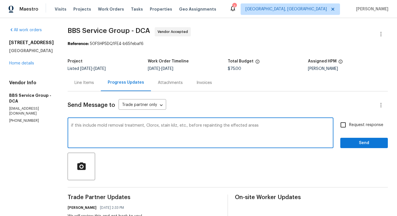
click at [71, 125] on textarea "if this include mold removal treatment, Clorox, stain kilz, etc., before repain…" at bounding box center [200, 133] width 259 height 20
click at [249, 127] on textarea "If this include mold removal treatment, Clorox, stain kilz, etc., before repain…" at bounding box center [200, 133] width 259 height 20
type textarea "If this include mold removal treatment, Clorox, stain kilz, etc., before repain…"
click at [351, 120] on label "Request response" at bounding box center [360, 125] width 46 height 12
click at [349, 120] on input "Request response" at bounding box center [343, 125] width 12 height 12
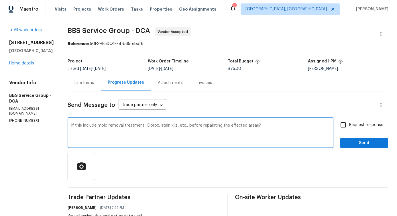
checkbox input "true"
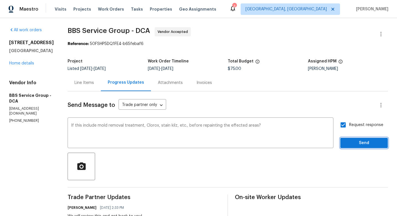
click at [353, 142] on span "Send" at bounding box center [364, 142] width 38 height 7
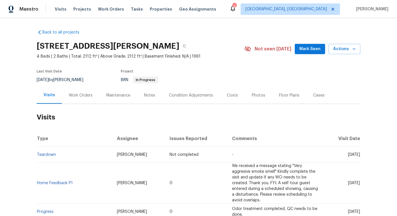
click at [75, 98] on div "Work Orders" at bounding box center [80, 95] width 37 height 17
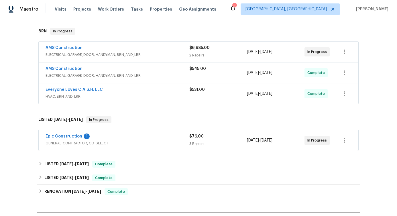
scroll to position [87, 0]
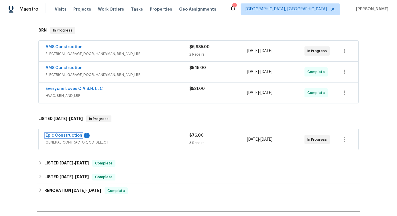
click at [70, 136] on link "Epic Construction" at bounding box center [64, 135] width 37 height 4
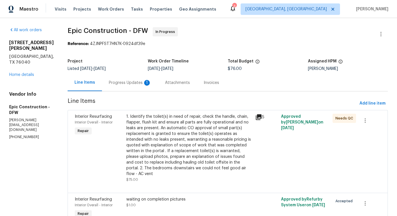
click at [165, 85] on div "Attachments" at bounding box center [177, 83] width 25 height 6
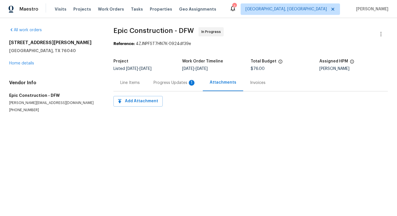
click at [143, 84] on div "Line Items" at bounding box center [129, 82] width 33 height 17
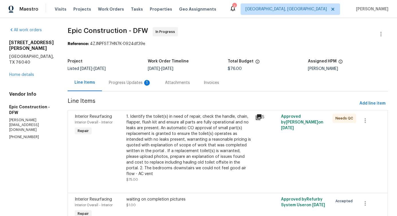
click at [143, 84] on div "Progress Updates 1" at bounding box center [130, 82] width 56 height 17
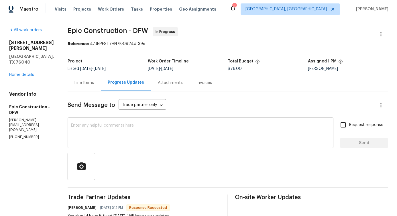
click at [142, 130] on textarea at bounding box center [200, 133] width 259 height 20
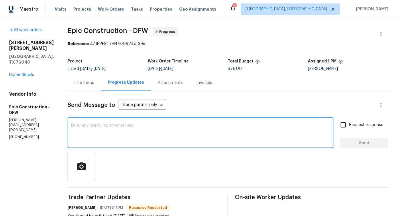
scroll to position [81, 0]
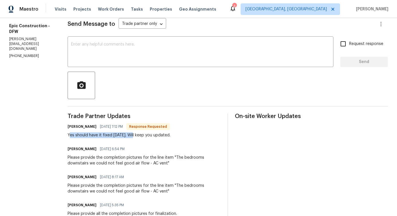
drag, startPoint x: 66, startPoint y: 137, endPoint x: 132, endPoint y: 138, distance: 66.1
click at [132, 138] on div "Yes should have it fixed [DATE]. Will keep you updated." at bounding box center [119, 135] width 103 height 6
click at [156, 54] on textarea at bounding box center [200, 52] width 259 height 20
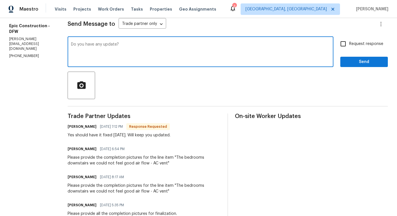
type textarea "Do you have any update?"
click at [344, 45] on input "Request response" at bounding box center [343, 44] width 12 height 12
checkbox input "true"
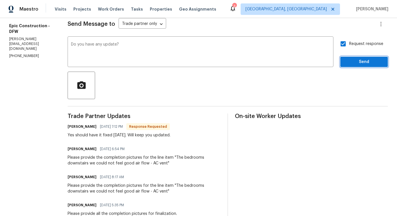
click at [356, 66] on button "Send" at bounding box center [364, 62] width 48 height 11
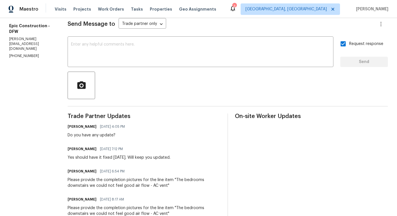
scroll to position [0, 0]
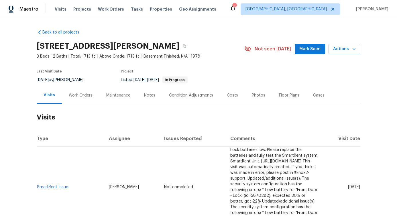
click at [73, 93] on div "Work Orders" at bounding box center [81, 95] width 24 height 6
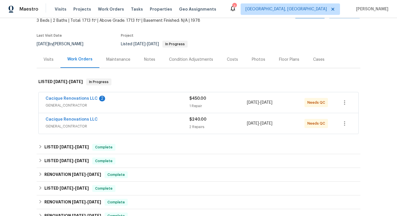
scroll to position [44, 0]
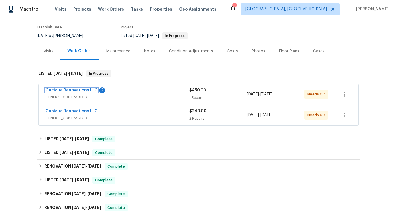
click at [74, 88] on link "Cacique Renovations LLC" at bounding box center [72, 90] width 52 height 4
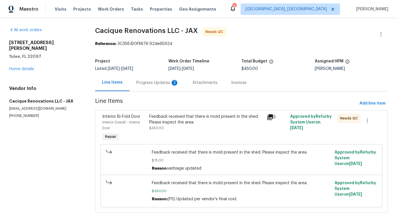
click at [155, 84] on div "Progress Updates 2" at bounding box center [157, 83] width 42 height 6
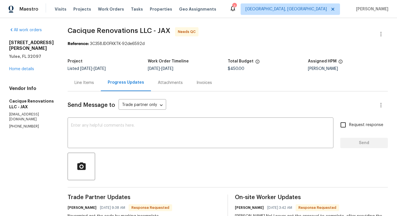
click at [94, 84] on div "Line Items" at bounding box center [83, 83] width 19 height 6
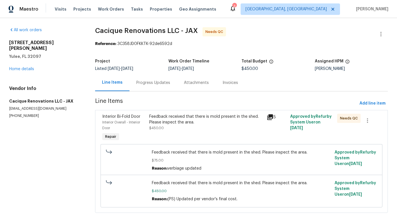
scroll to position [18, 0]
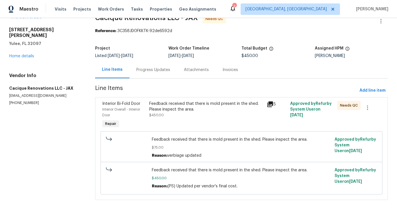
click at [152, 67] on div "Progress Updates" at bounding box center [153, 70] width 34 height 6
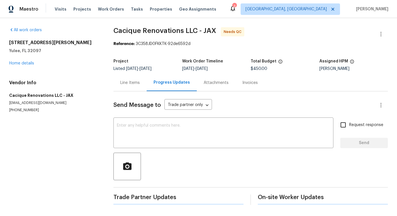
click at [155, 123] on textarea at bounding box center [223, 133] width 213 height 20
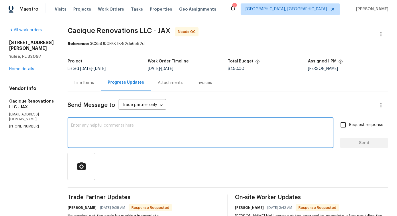
click at [95, 87] on div "Line Items" at bounding box center [84, 82] width 33 height 17
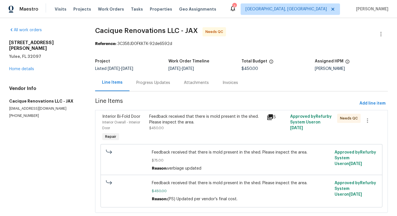
click at [184, 137] on div "Feedback received that there is mold present in the shed. Please inspect the ar…" at bounding box center [205, 128] width 117 height 32
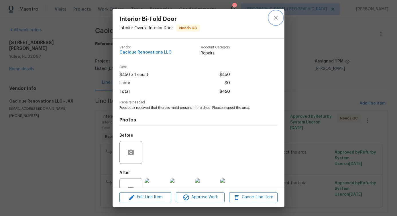
click at [277, 15] on icon "close" at bounding box center [275, 17] width 7 height 7
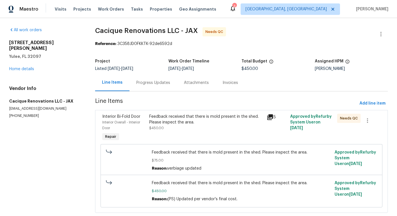
click at [147, 88] on div "Progress Updates" at bounding box center [153, 82] width 48 height 17
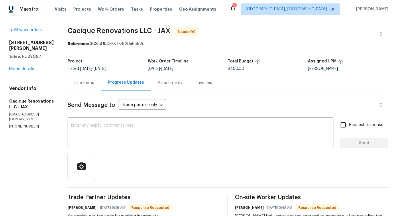
click at [94, 84] on div "Line Items" at bounding box center [83, 83] width 19 height 6
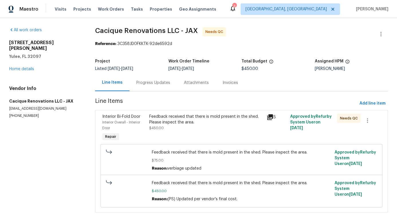
click at [195, 116] on div "Feedback received that there is mold present in the shed. Please inspect the ar…" at bounding box center [206, 119] width 114 height 11
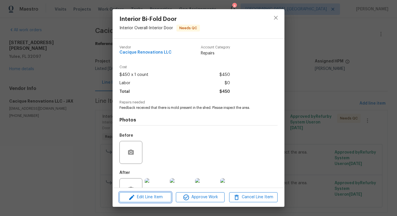
click at [155, 194] on span "Edit Line Item" at bounding box center [145, 197] width 48 height 7
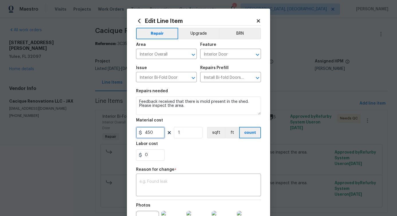
click at [147, 131] on input "450" at bounding box center [150, 132] width 29 height 11
type input "525"
click at [203, 188] on textarea at bounding box center [198, 185] width 118 height 12
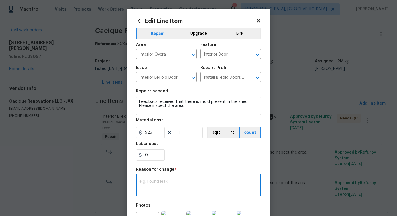
paste textarea "(PS) Updated per vendor's final cost."
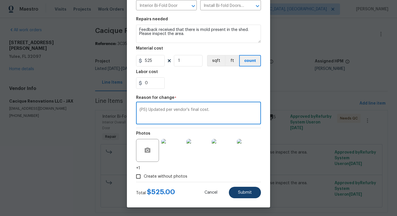
type textarea "(PS) Updated per vendor's final cost."
click at [247, 194] on span "Submit" at bounding box center [245, 192] width 14 height 4
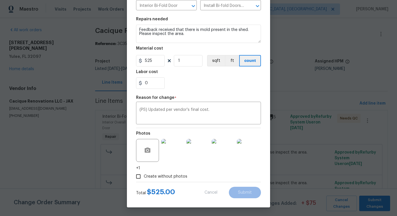
click at [372, 202] on body "Maestro Visits Projects Work Orders Tasks Properties Geo Assignments 3 [GEOGRAP…" at bounding box center [198, 108] width 397 height 216
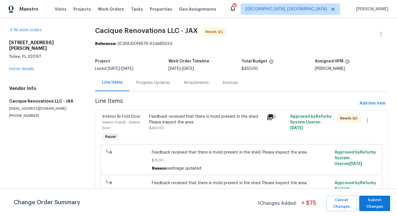
scroll to position [0, 0]
click at [372, 202] on span "Submit Changes" at bounding box center [374, 203] width 25 height 13
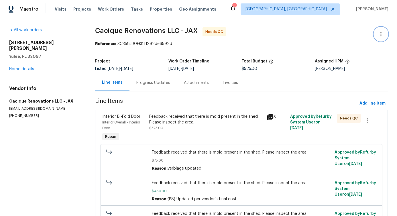
click at [380, 33] on icon "button" at bounding box center [380, 34] width 1 height 5
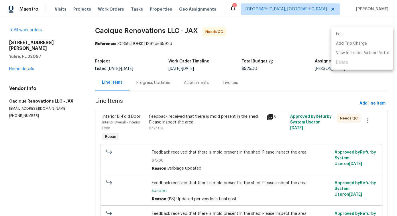
click at [344, 32] on li "Edit" at bounding box center [362, 33] width 62 height 9
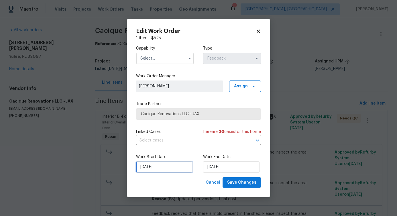
click at [164, 165] on input "[DATE]" at bounding box center [164, 166] width 56 height 11
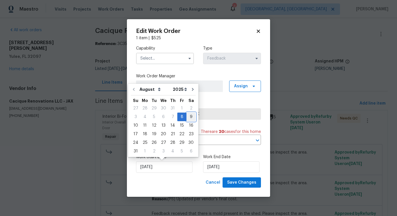
click at [188, 119] on div "9" at bounding box center [190, 117] width 9 height 8
type input "[DATE]"
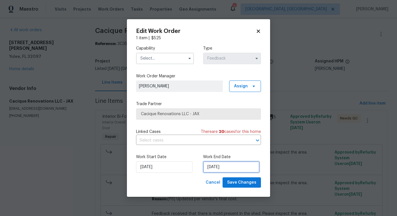
click at [218, 167] on input "[DATE]" at bounding box center [231, 166] width 56 height 11
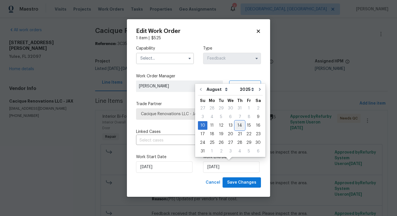
click at [239, 126] on div "14" at bounding box center [239, 125] width 9 height 8
type input "[DATE]"
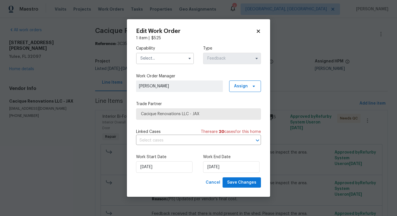
click at [169, 58] on input "text" at bounding box center [165, 58] width 58 height 11
click at [171, 56] on input "text" at bounding box center [165, 58] width 58 height 11
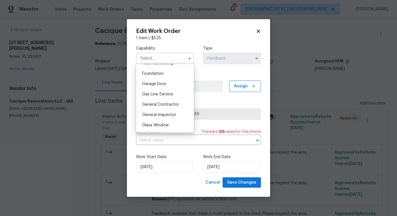
scroll to position [256, 0]
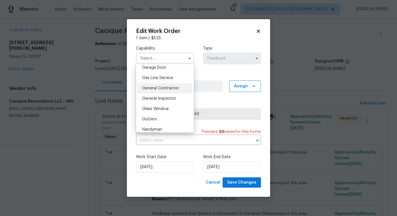
click at [167, 90] on span "General Contractor" at bounding box center [160, 88] width 37 height 4
type input "General Contractor"
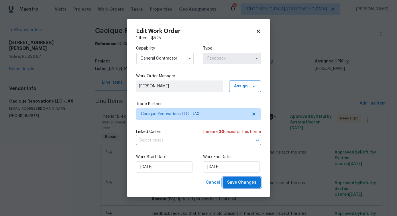
click at [240, 183] on span "Save Changes" at bounding box center [241, 182] width 29 height 7
click at [42, 161] on body "Maestro Visits Projects Work Orders Tasks Properties Geo Assignments 3 [GEOGRAP…" at bounding box center [198, 108] width 397 height 216
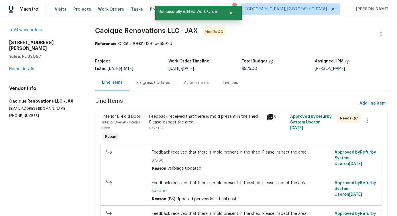
click at [188, 124] on div "Feedback received that there is mold present in the shed. Please inspect the ar…" at bounding box center [206, 119] width 114 height 11
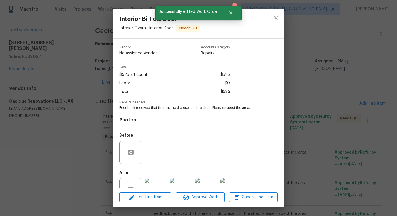
scroll to position [19, 0]
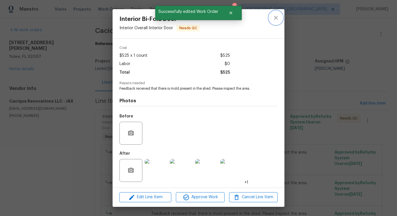
click at [277, 18] on icon "close" at bounding box center [276, 18] width 4 height 4
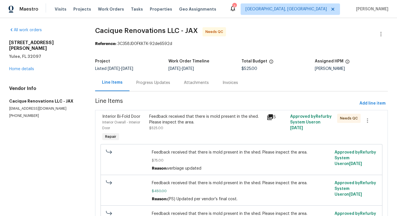
click at [152, 86] on div "Progress Updates" at bounding box center [153, 82] width 48 height 17
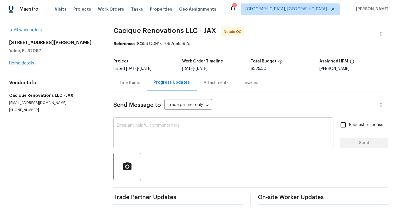
click at [159, 139] on textarea at bounding box center [223, 133] width 213 height 20
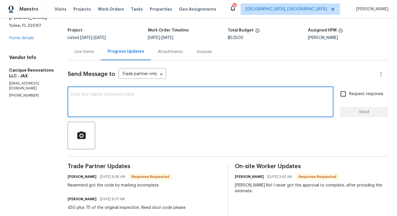
scroll to position [74, 0]
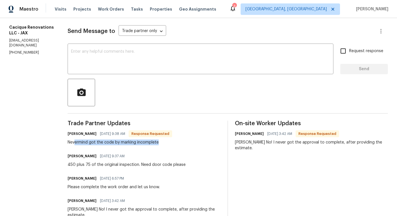
drag, startPoint x: 85, startPoint y: 144, endPoint x: 198, endPoint y: 144, distance: 112.2
click at [198, 144] on div "[PERSON_NAME] [DATE] 9:38 AM Response Requested Nevermind got the code by marki…" at bounding box center [144, 137] width 153 height 15
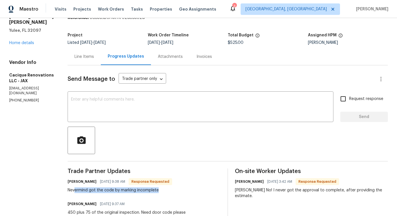
scroll to position [0, 0]
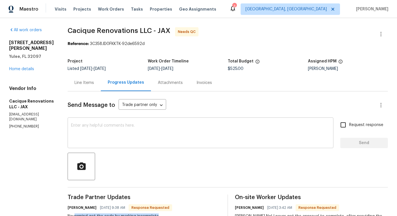
click at [151, 131] on textarea at bounding box center [200, 133] width 259 height 20
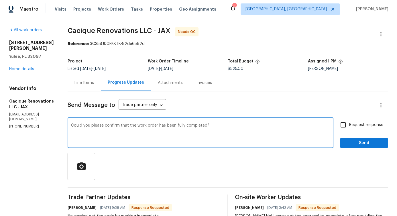
type textarea "Could you please confirm that the work order has been fully completed?"
click at [349, 126] on span "Request response" at bounding box center [366, 125] width 34 height 6
click at [345, 126] on input "Request response" at bounding box center [343, 125] width 12 height 12
checkbox input "true"
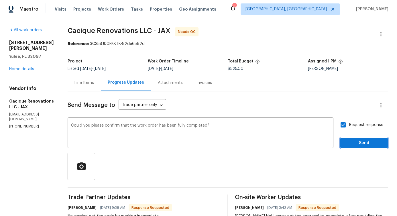
click at [350, 148] on button "Send" at bounding box center [364, 143] width 48 height 11
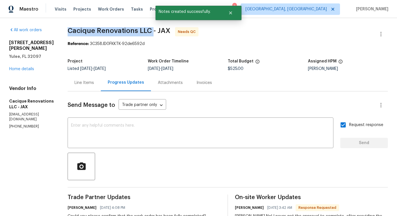
drag, startPoint x: 77, startPoint y: 30, endPoint x: 164, endPoint y: 31, distance: 87.3
copy span "Cacique Renovations LLC"
drag, startPoint x: 78, startPoint y: 29, endPoint x: 166, endPoint y: 29, distance: 88.2
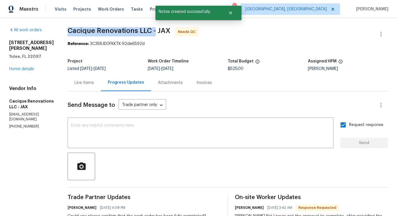
copy span "Cacique Renovations LLC -"
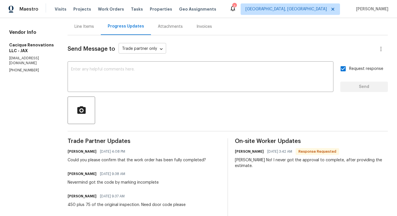
scroll to position [83, 0]
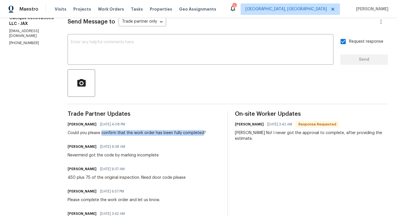
drag, startPoint x: 112, startPoint y: 133, endPoint x: 212, endPoint y: 134, distance: 99.3
click at [206, 134] on div "Could you please confirm that the work order has been fully completed?" at bounding box center [137, 133] width 138 height 6
copy div "confirm that the work order has been fully completed"
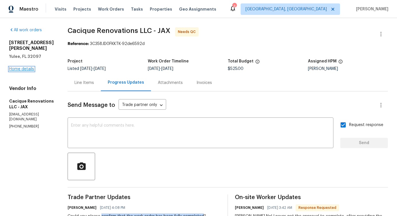
click at [28, 67] on link "Home details" at bounding box center [21, 69] width 25 height 4
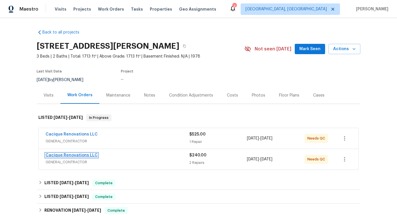
click at [84, 155] on link "Cacique Renovations LLC" at bounding box center [72, 155] width 52 height 4
